Goal: Task Accomplishment & Management: Complete application form

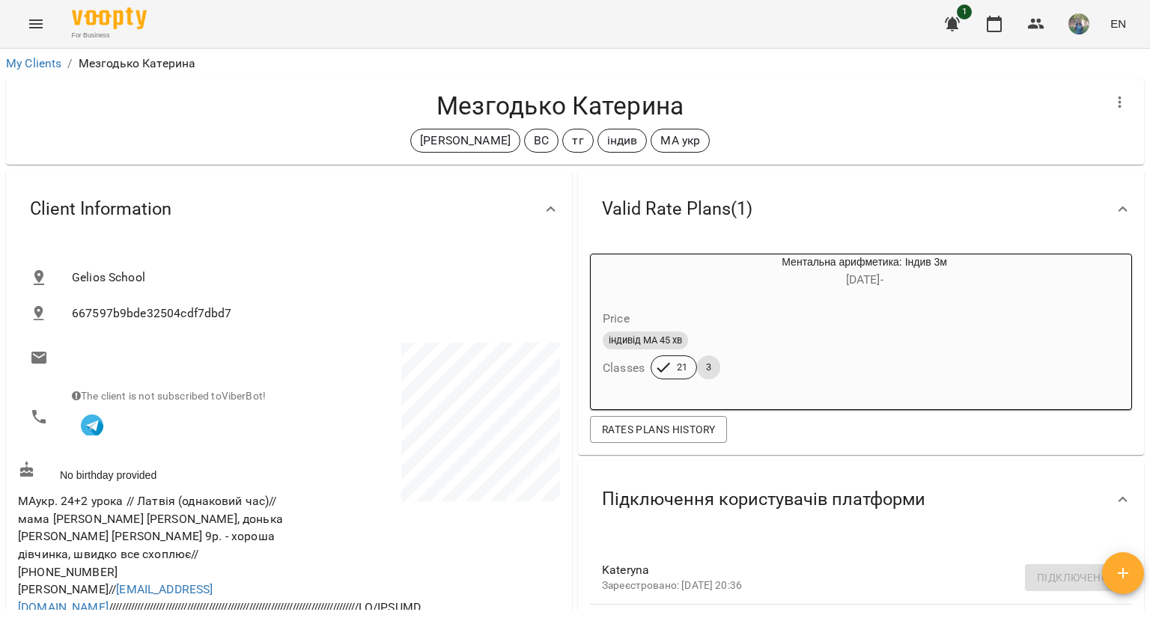
scroll to position [1797, 0]
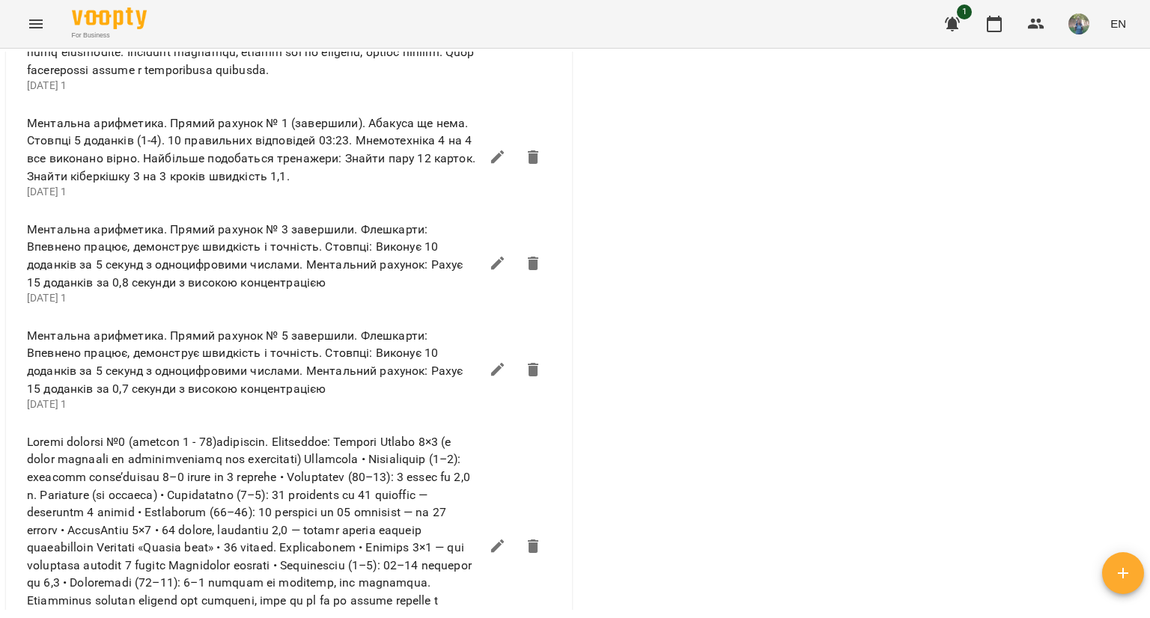
click at [24, 28] on button "Menu" at bounding box center [36, 24] width 36 height 36
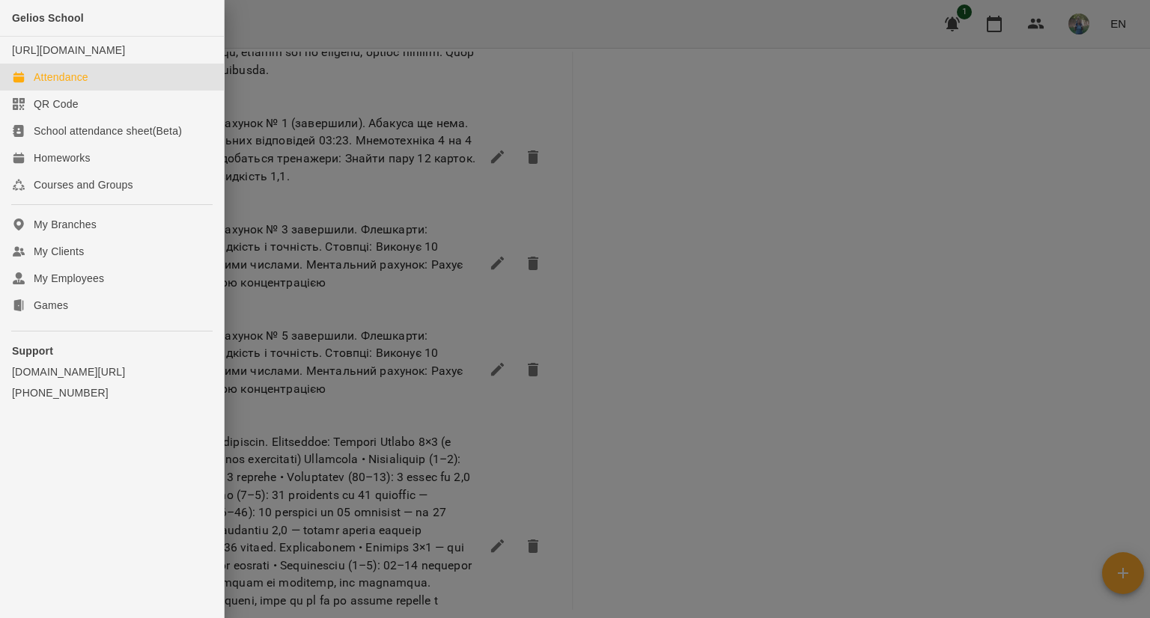
click at [90, 91] on link "Attendance" at bounding box center [112, 77] width 224 height 27
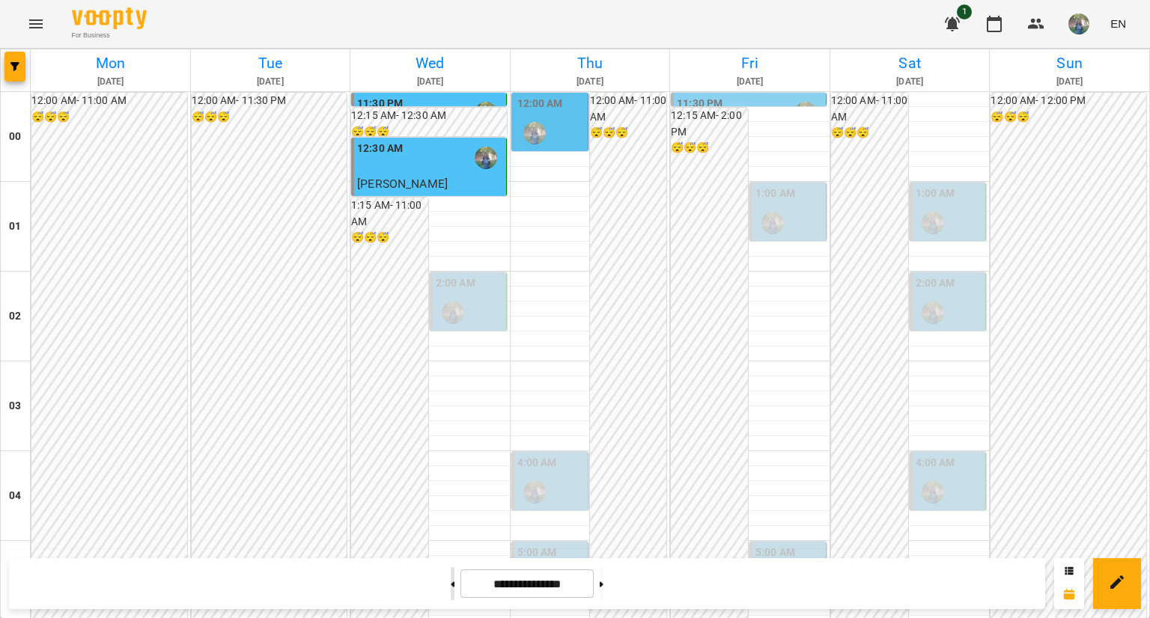
click at [451, 595] on button at bounding box center [453, 583] width 4 height 33
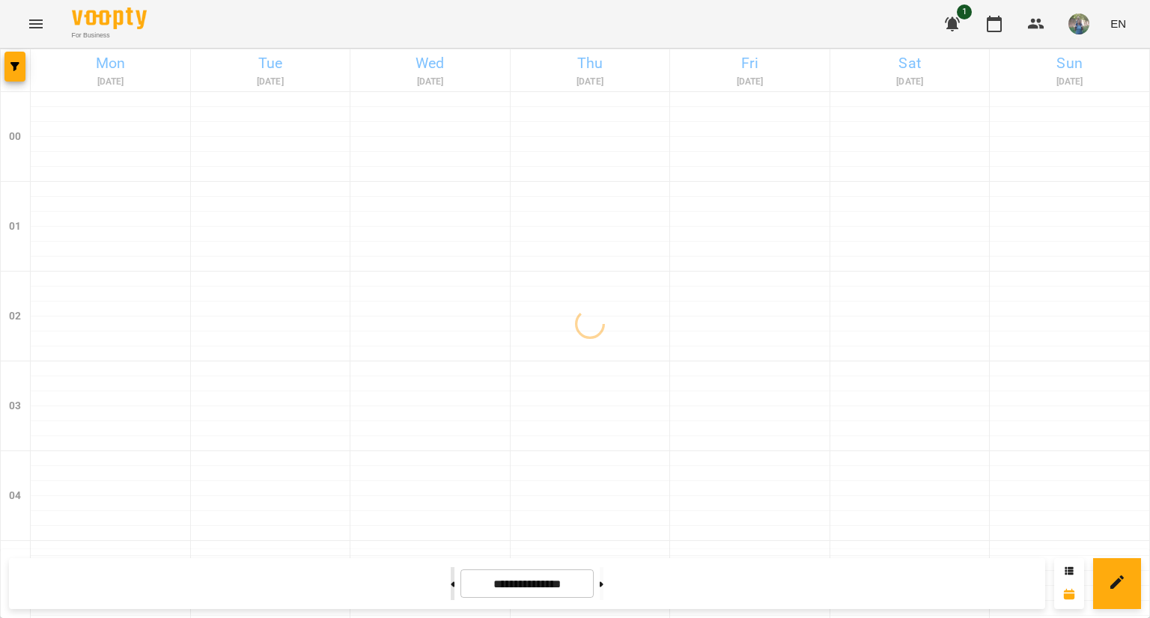
click at [451, 595] on button at bounding box center [453, 583] width 4 height 33
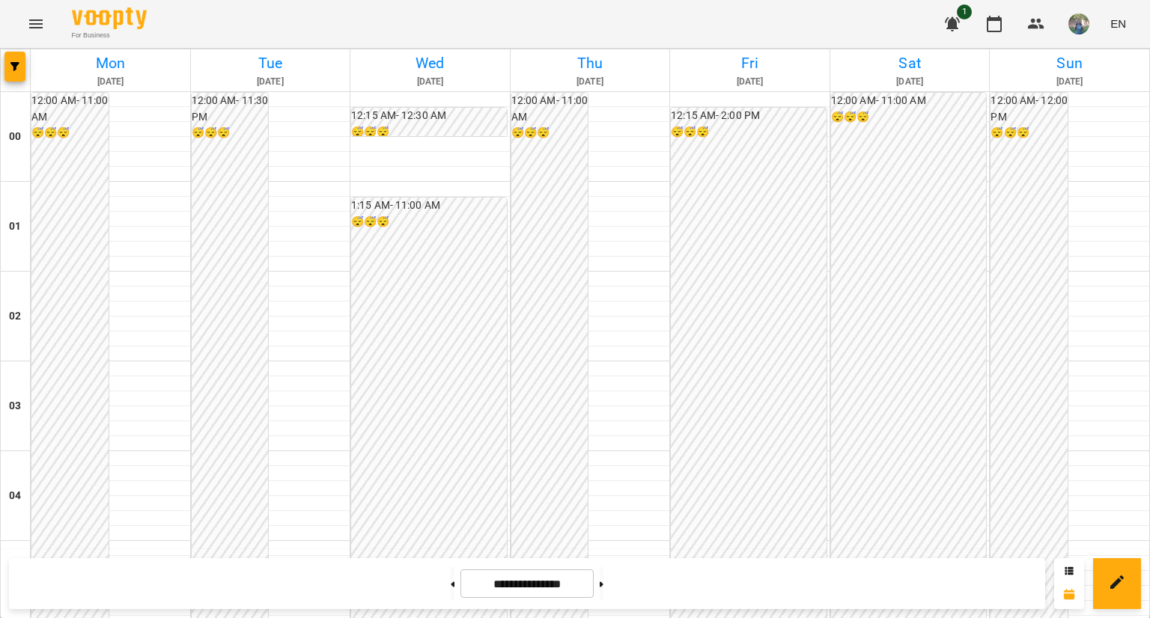
scroll to position [1473, 0]
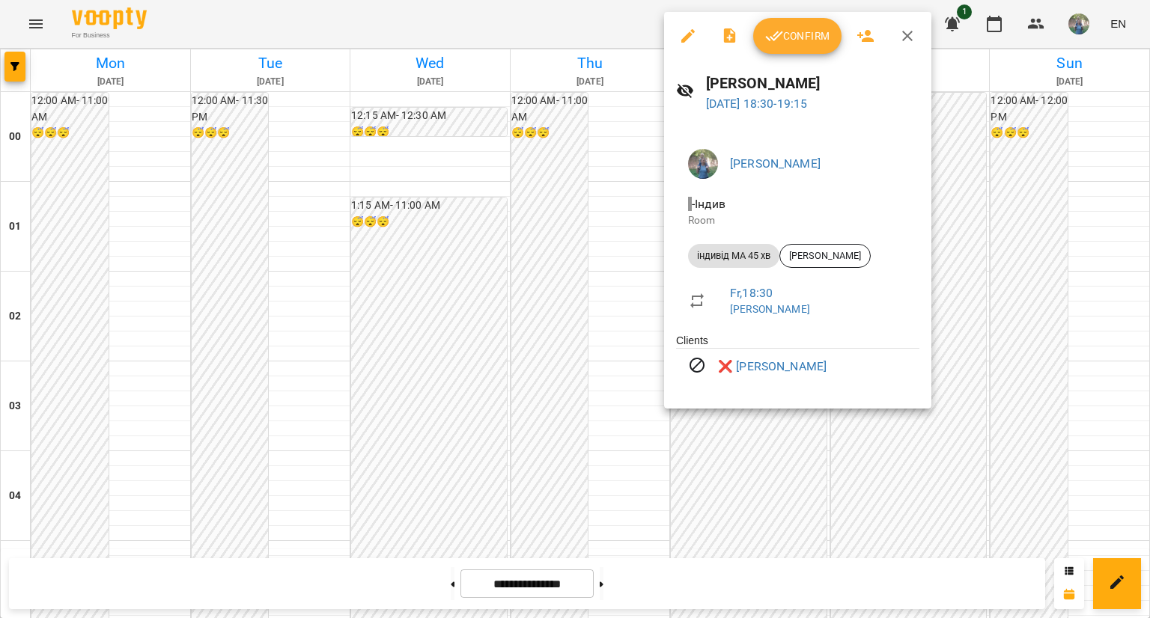
click at [764, 490] on div at bounding box center [575, 309] width 1150 height 618
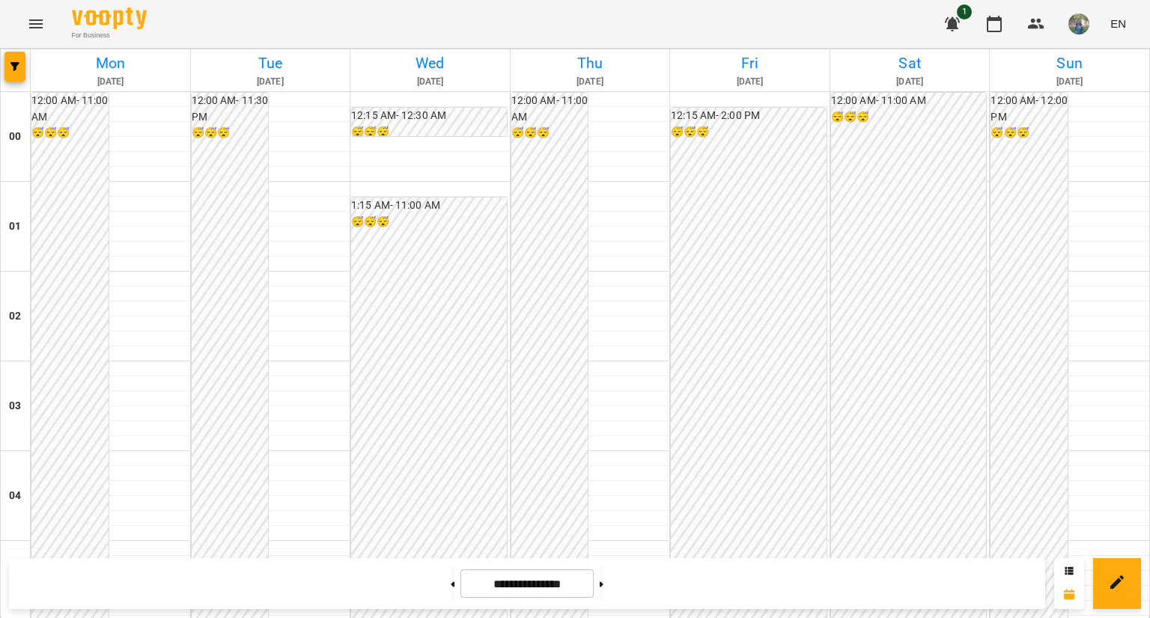
scroll to position [1622, 0]
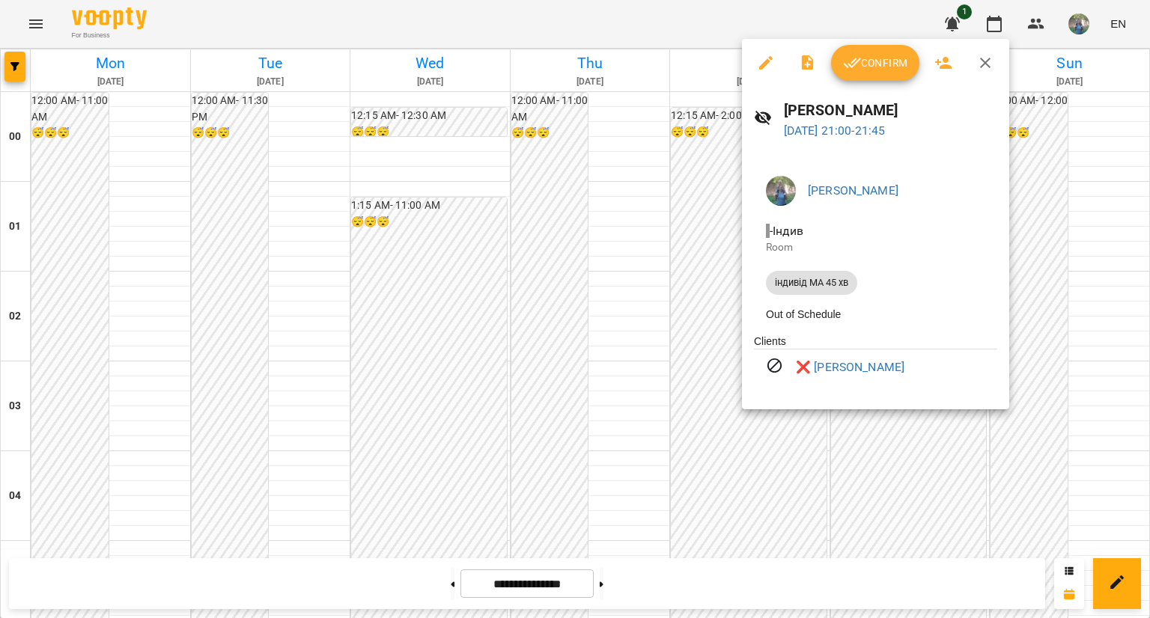
click at [782, 475] on div at bounding box center [575, 309] width 1150 height 618
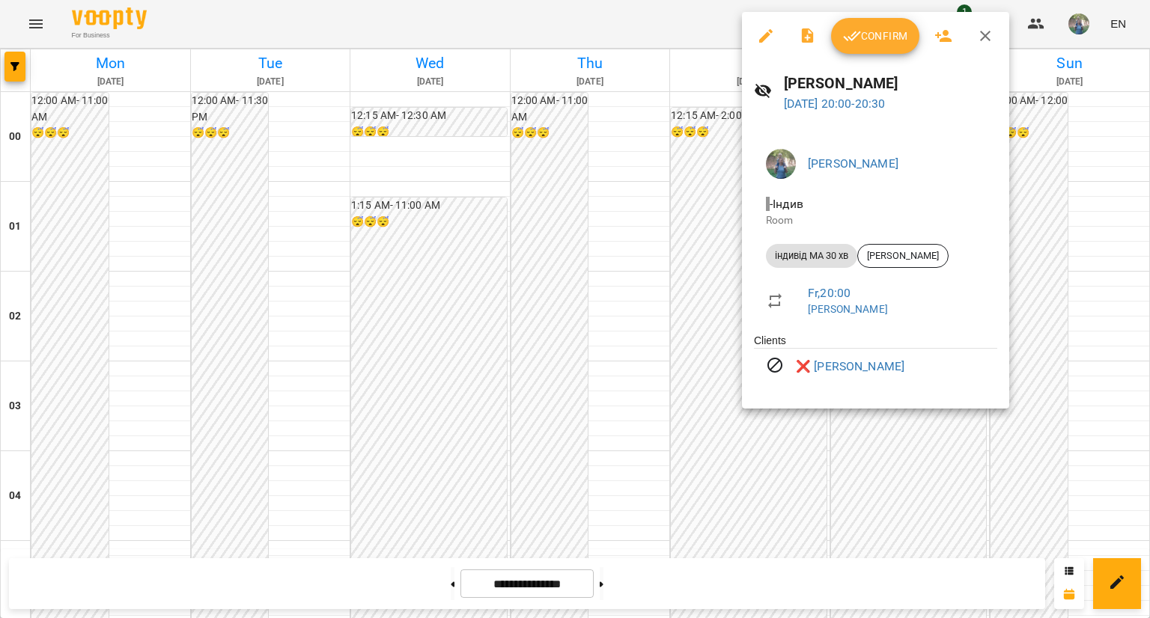
click at [785, 480] on div at bounding box center [575, 309] width 1150 height 618
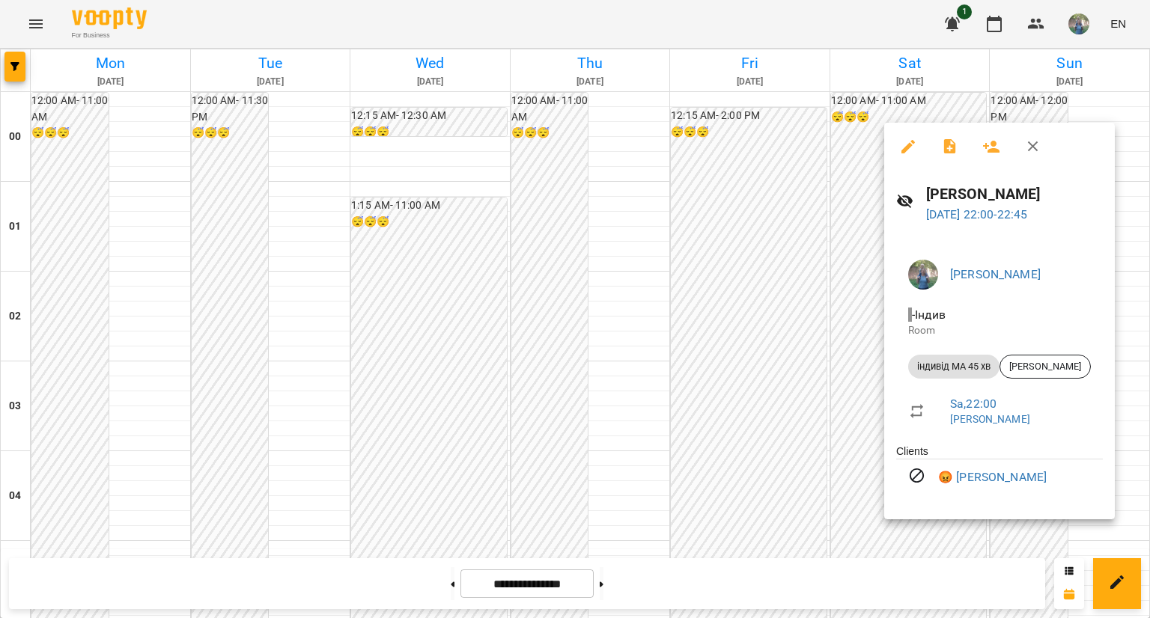
click at [862, 396] on div at bounding box center [575, 309] width 1150 height 618
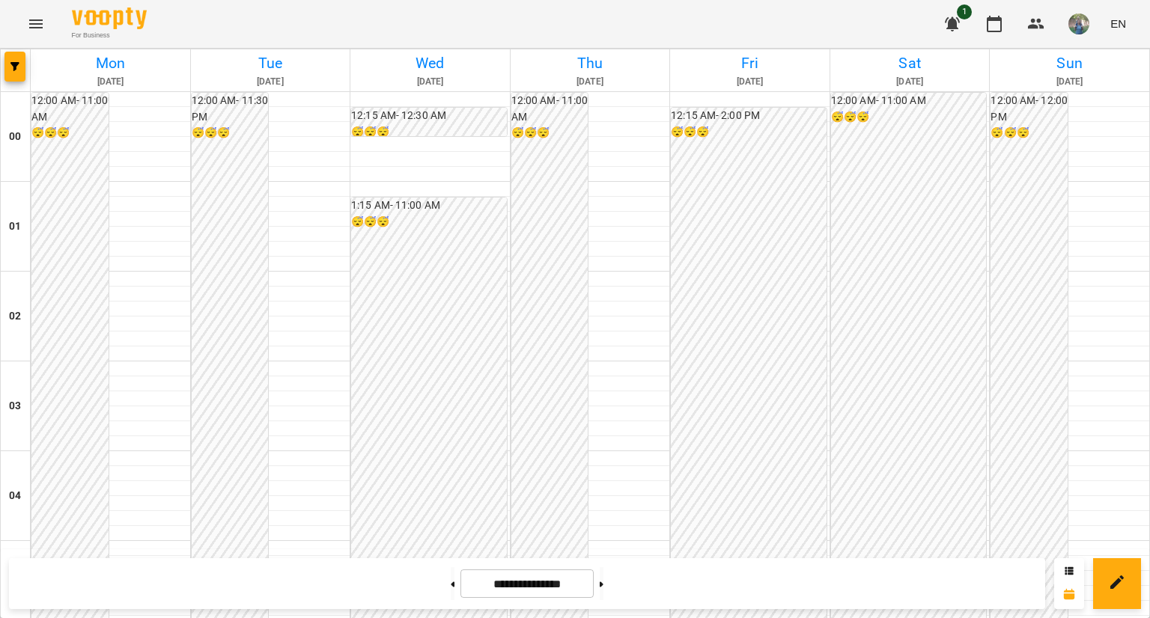
scroll to position [1398, 0]
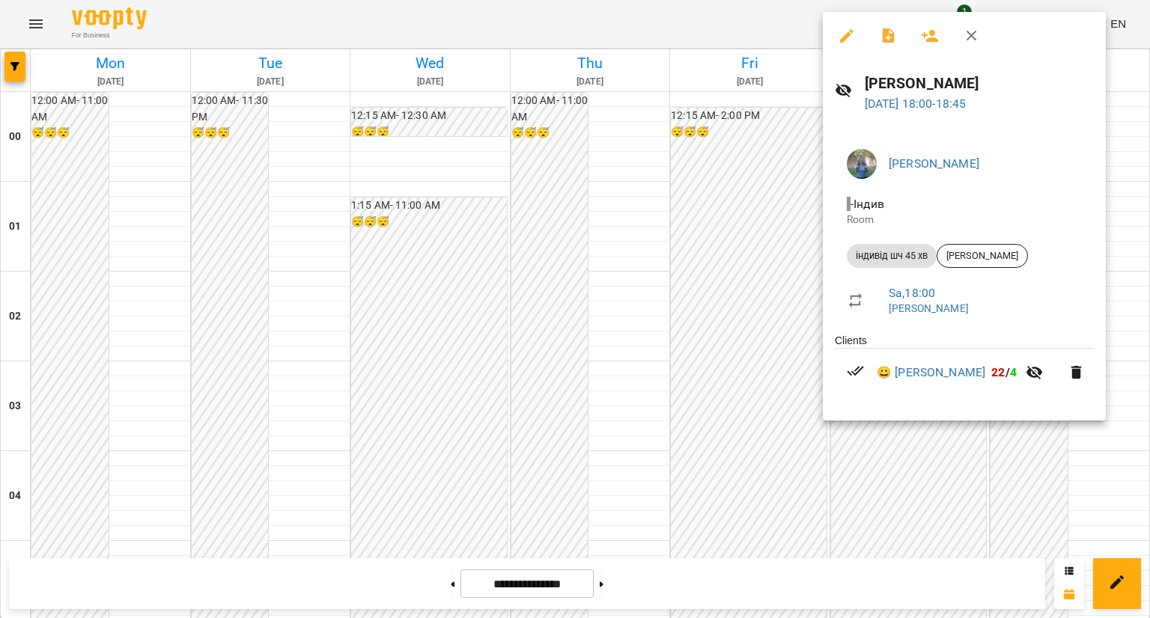
click at [753, 307] on div at bounding box center [575, 309] width 1150 height 618
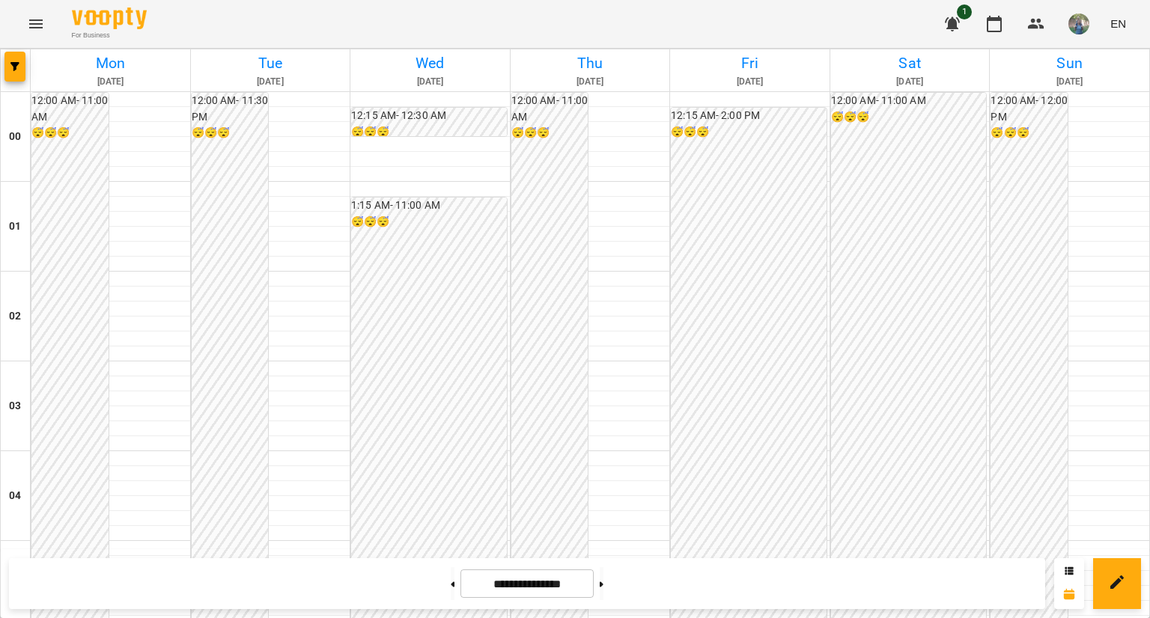
scroll to position [1323, 0]
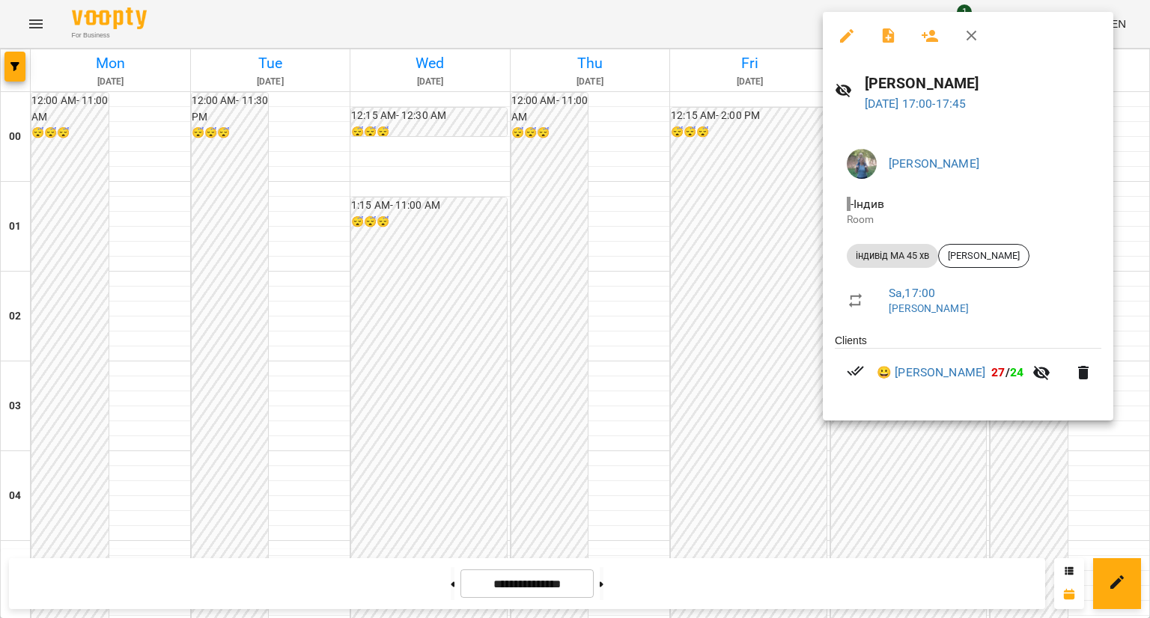
click at [690, 356] on div at bounding box center [575, 309] width 1150 height 618
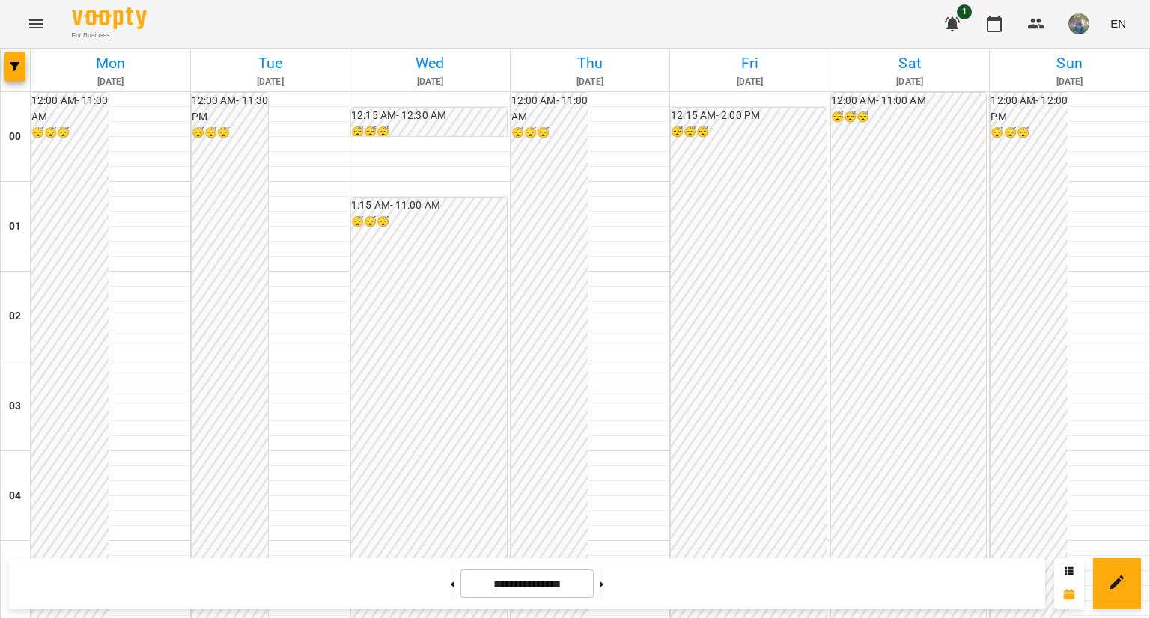
scroll to position [874, 0]
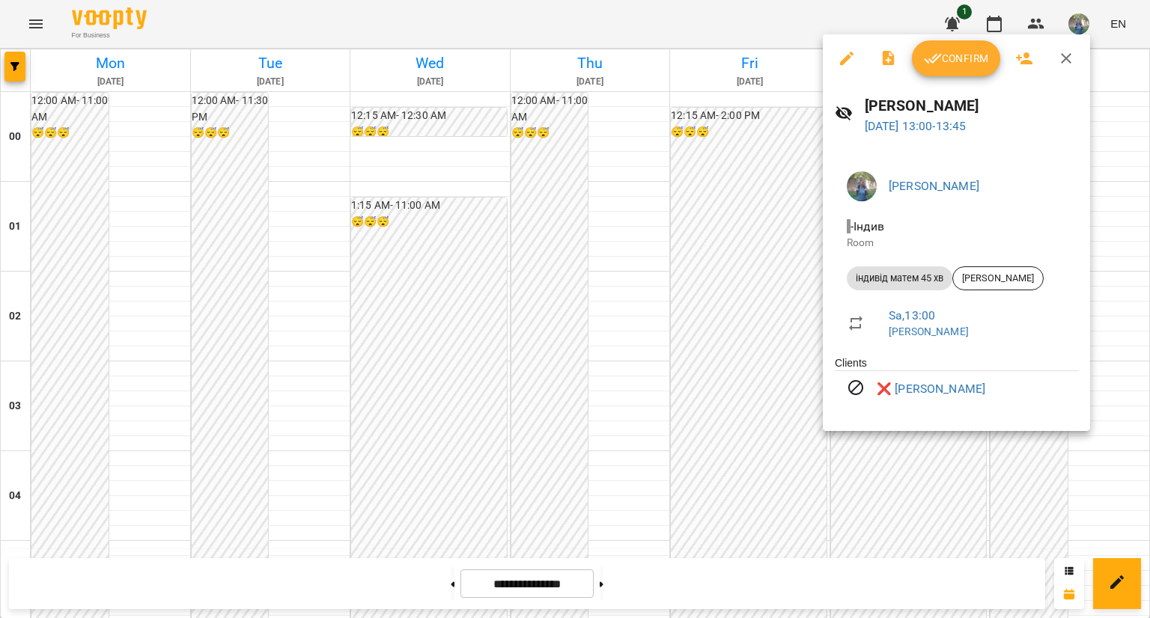
click at [722, 475] on div at bounding box center [575, 309] width 1150 height 618
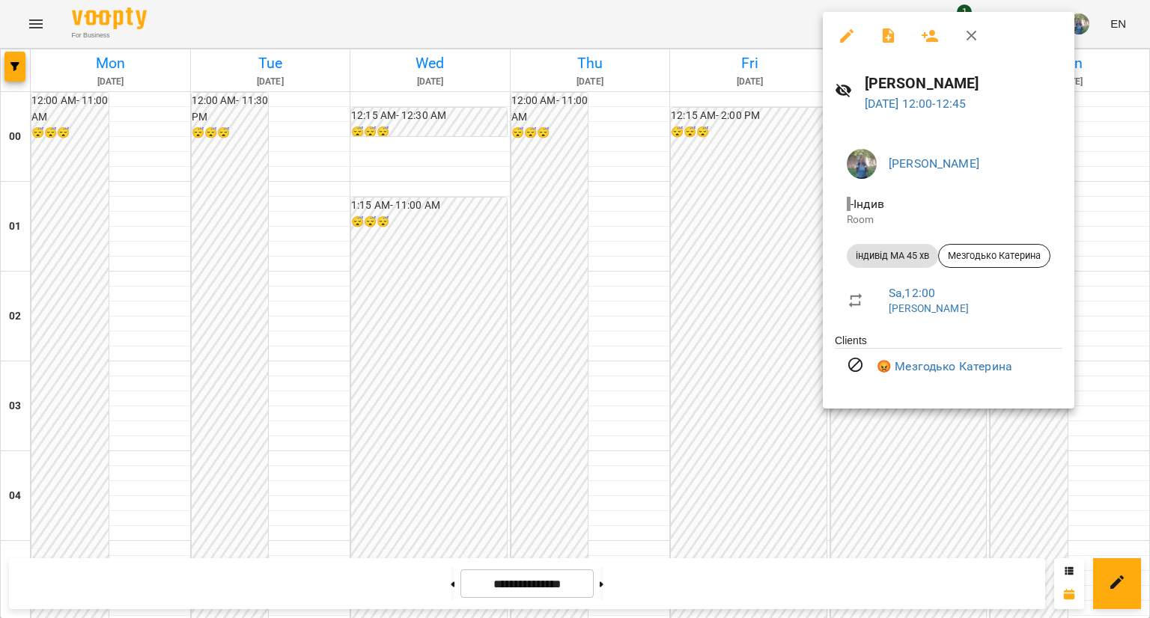
click at [741, 506] on div at bounding box center [575, 309] width 1150 height 618
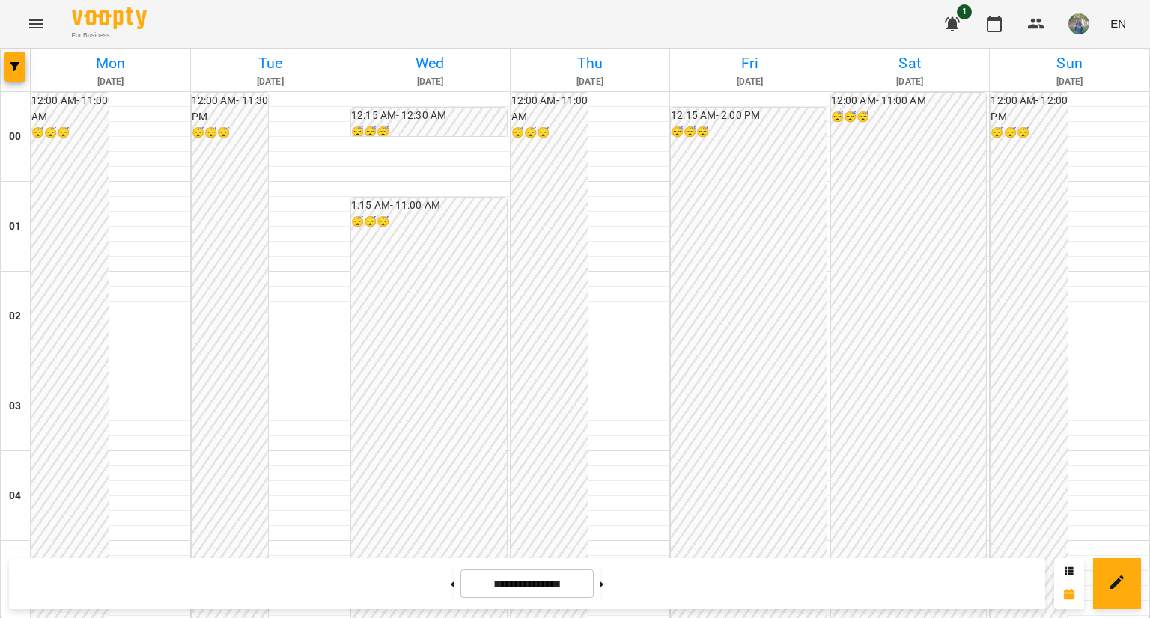
scroll to position [1697, 0]
click at [603, 575] on button at bounding box center [602, 583] width 4 height 33
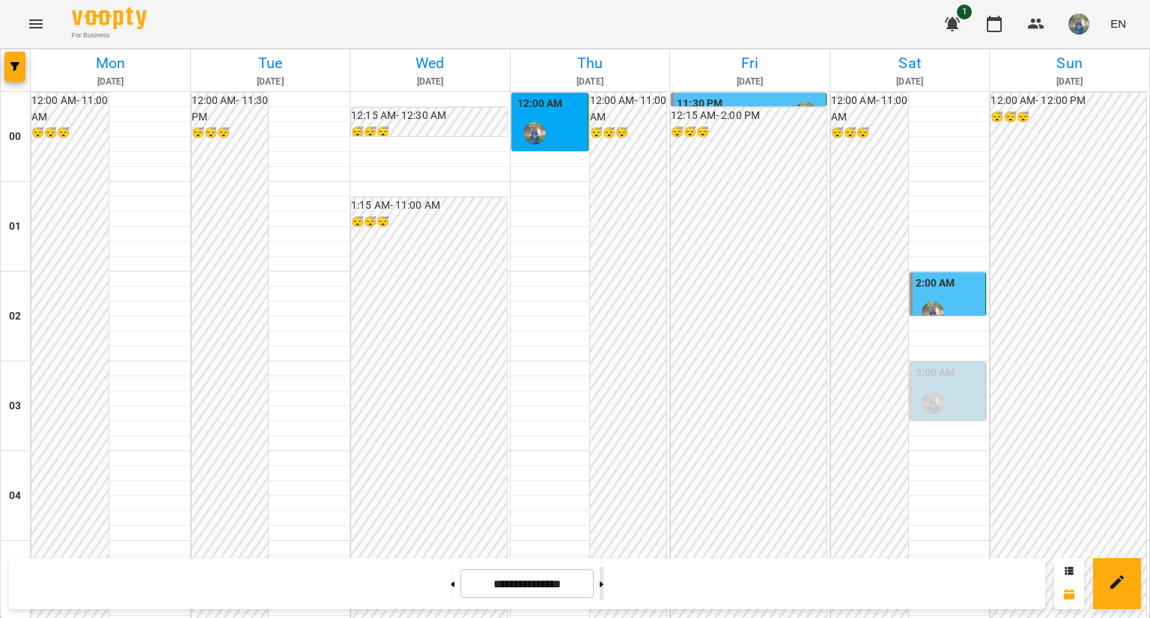
click at [603, 585] on button at bounding box center [602, 583] width 4 height 33
type input "**********"
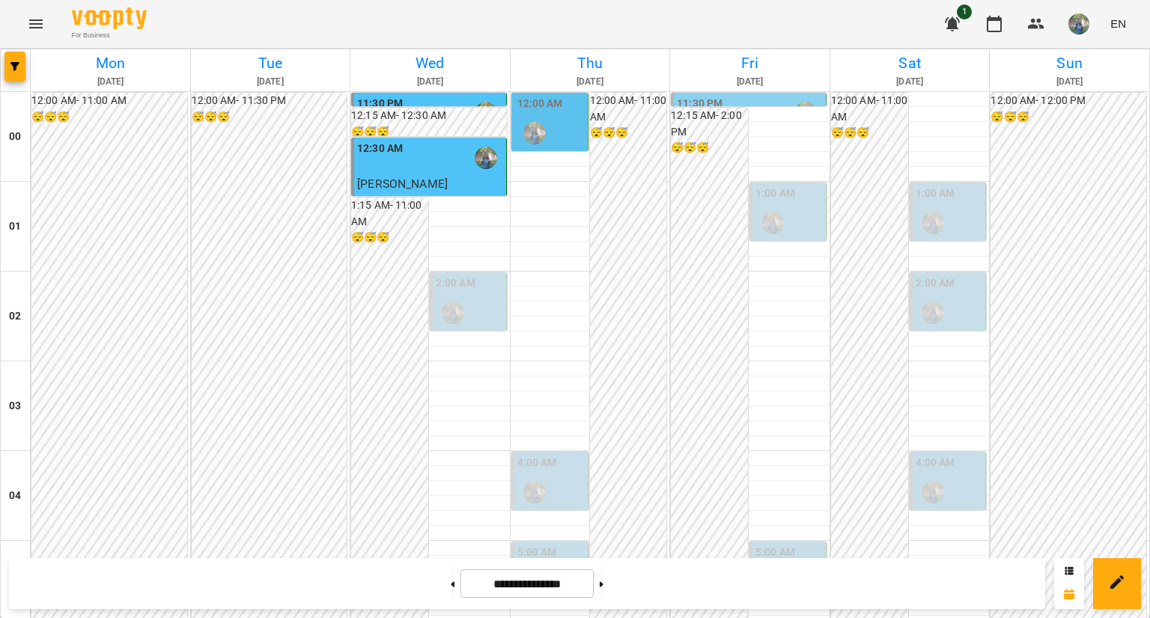
scroll to position [874, 0]
